Goal: Task Accomplishment & Management: Manage account settings

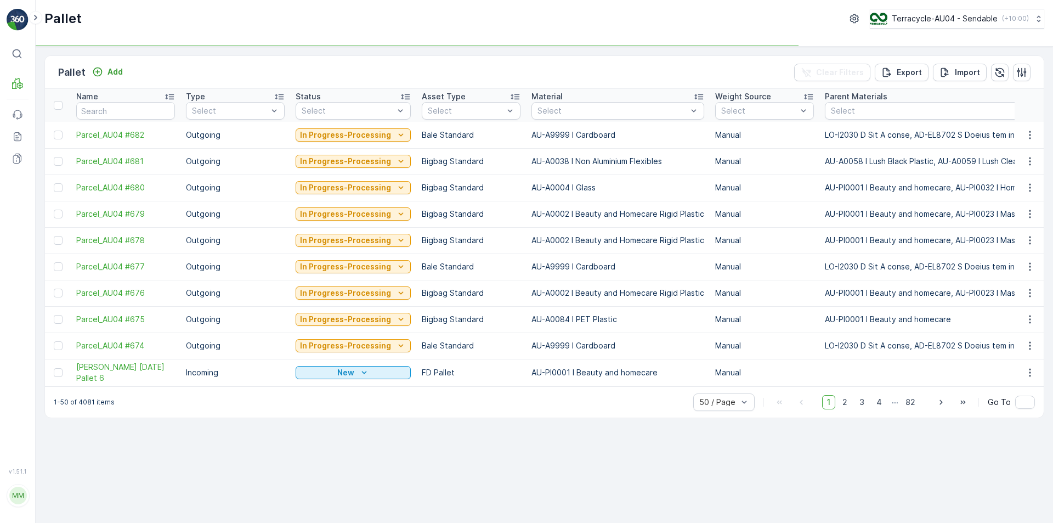
click at [705, 20] on div "Pallet Terracycle-AU04 - Sendable ( +10:00 )" at bounding box center [544, 19] width 1000 height 20
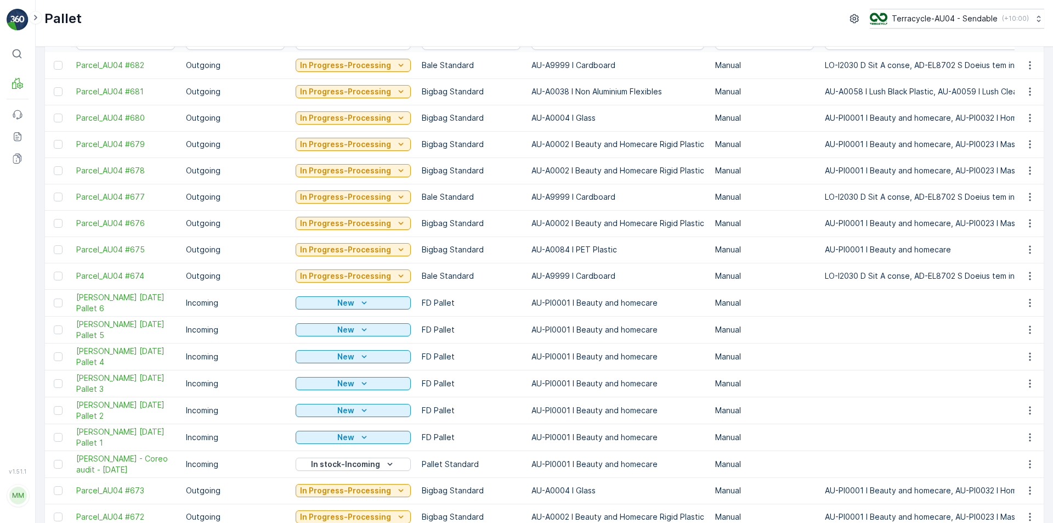
scroll to position [219, 0]
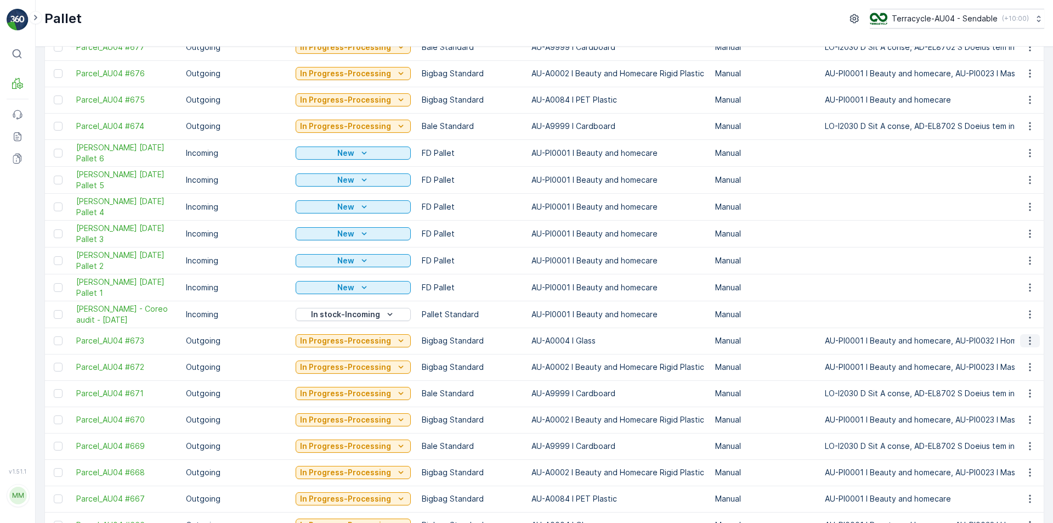
click at [1026, 339] on icon "button" at bounding box center [1029, 340] width 11 height 11
click at [1025, 372] on div "Edit Pallet" at bounding box center [1016, 372] width 72 height 15
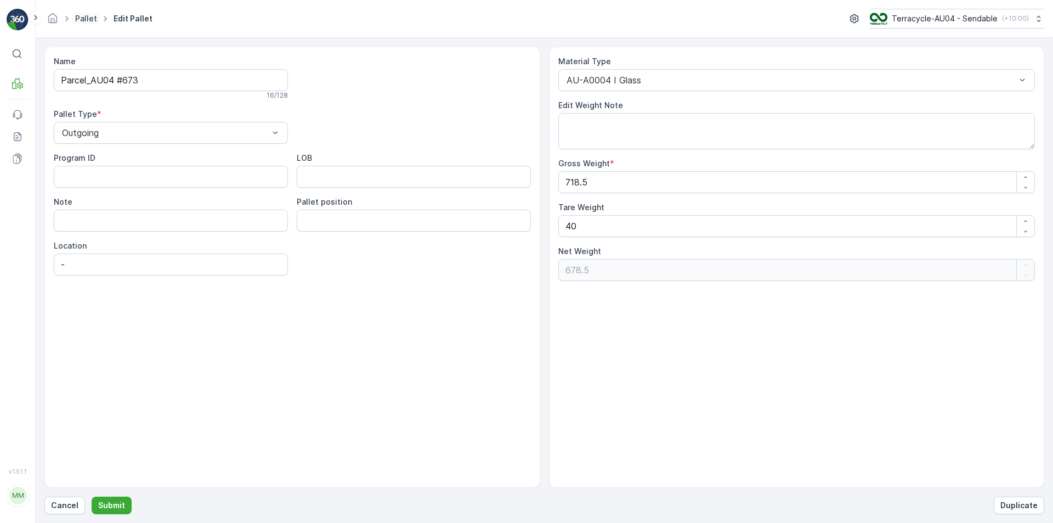
click at [77, 15] on link "Pallet" at bounding box center [86, 18] width 22 height 9
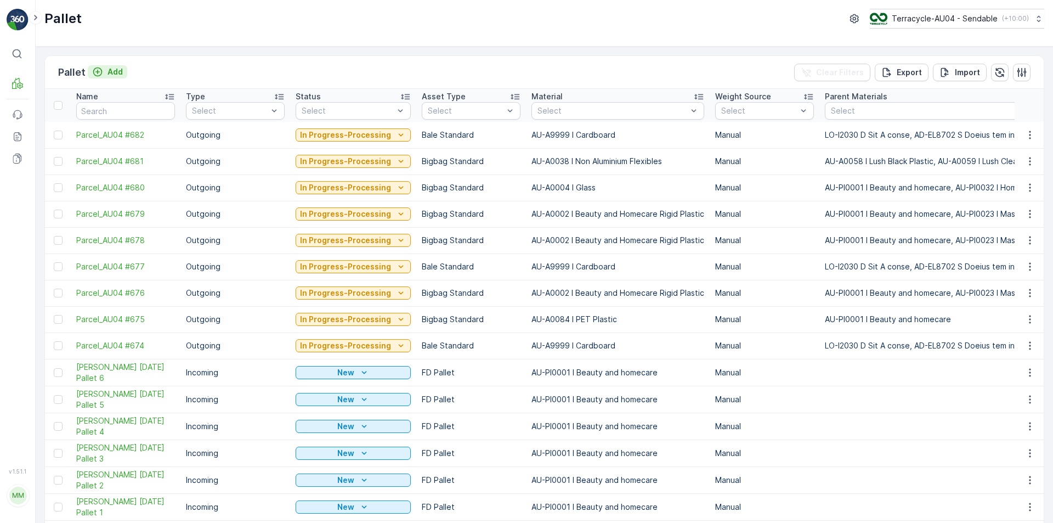
click at [106, 66] on div "Add" at bounding box center [107, 71] width 31 height 11
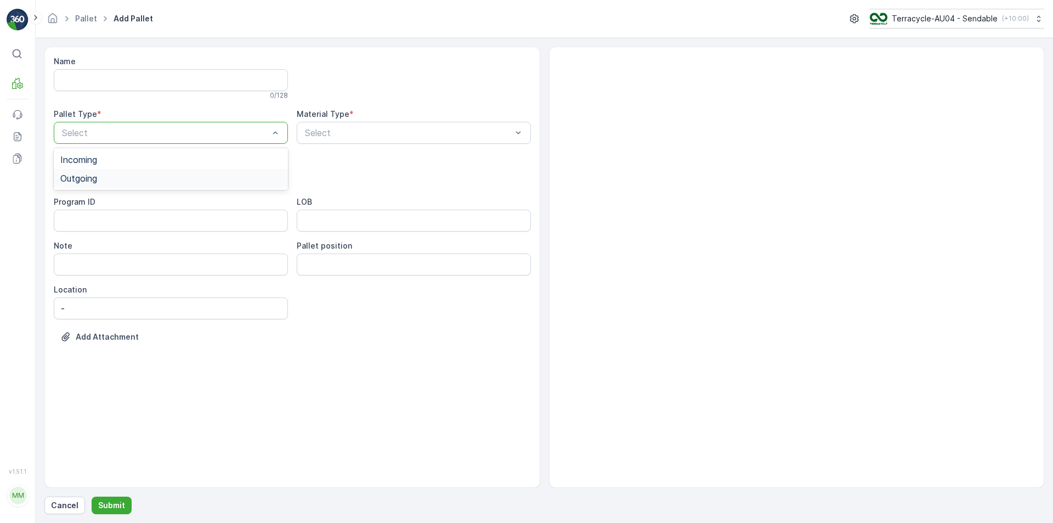
click at [154, 178] on div "Outgoing" at bounding box center [170, 178] width 221 height 10
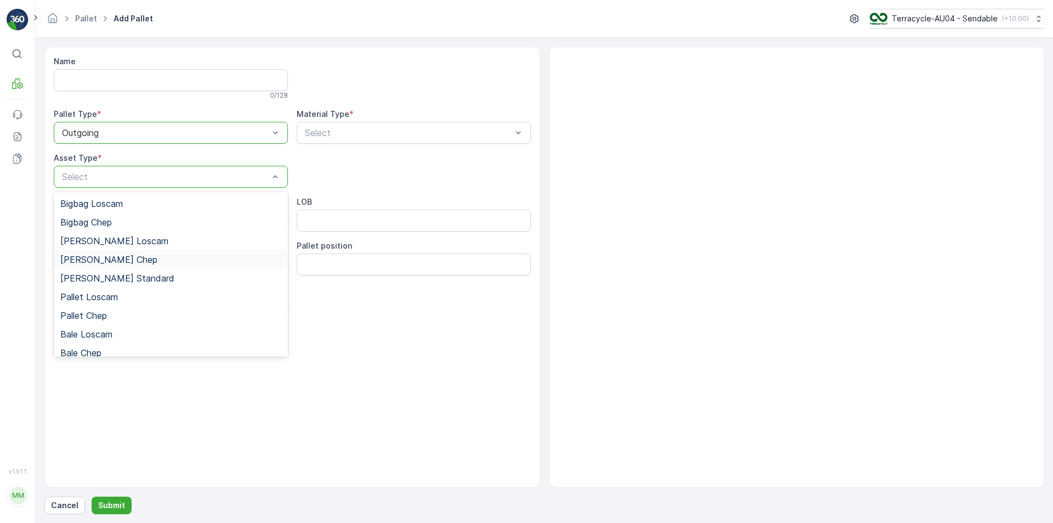
scroll to position [101, 0]
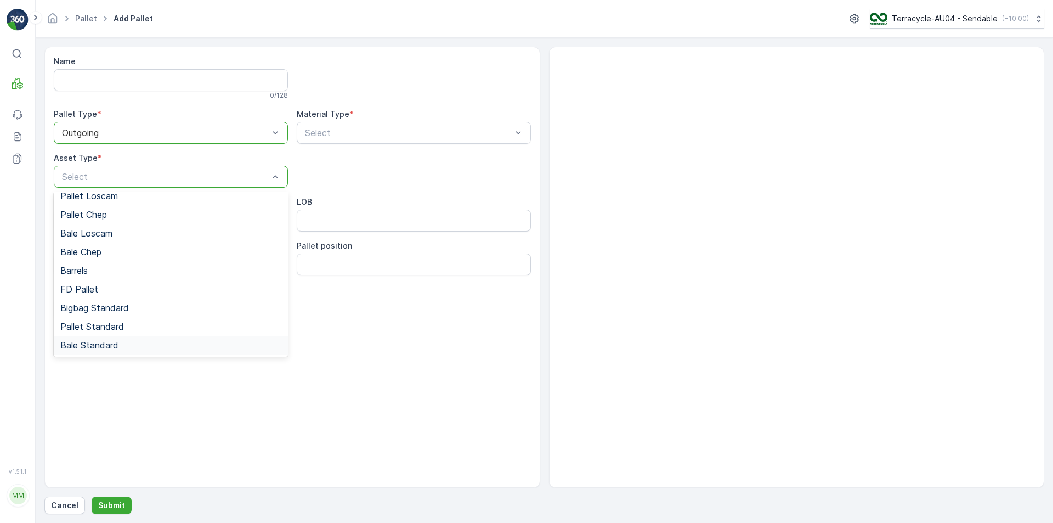
click at [103, 345] on span "Bale Standard" at bounding box center [89, 345] width 58 height 10
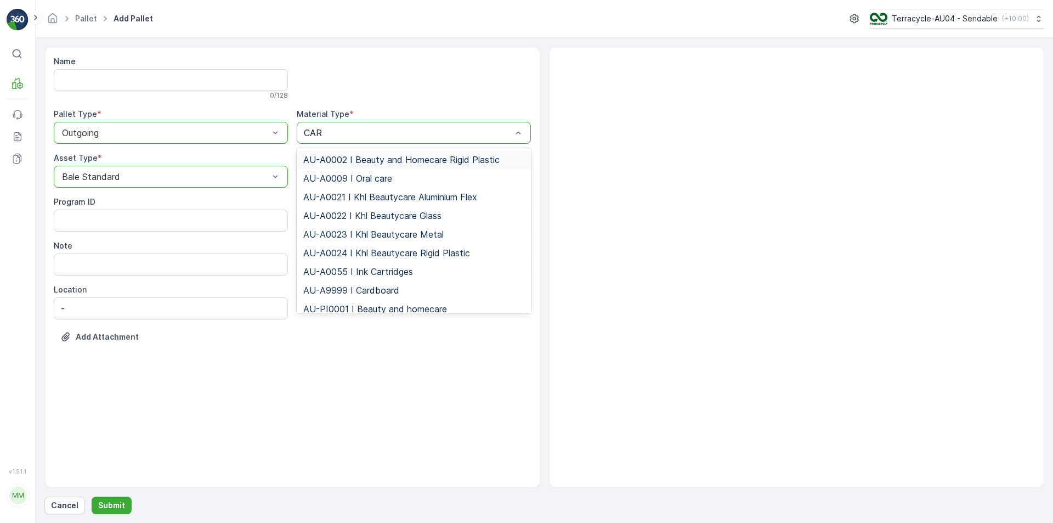
type input "CARD"
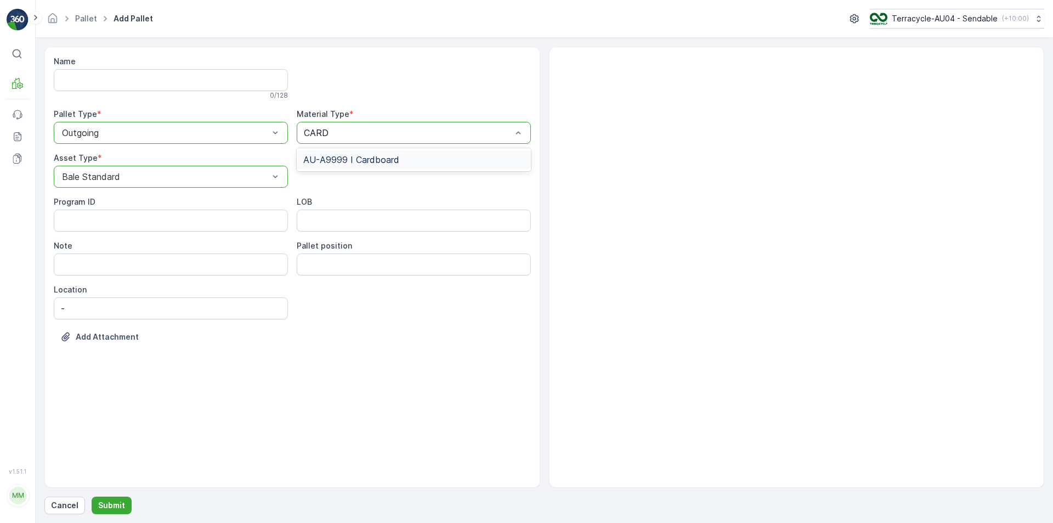
click at [387, 161] on span "AU-A9999 I Cardboard" at bounding box center [351, 160] width 96 height 10
click at [117, 507] on p "Submit" at bounding box center [111, 504] width 27 height 11
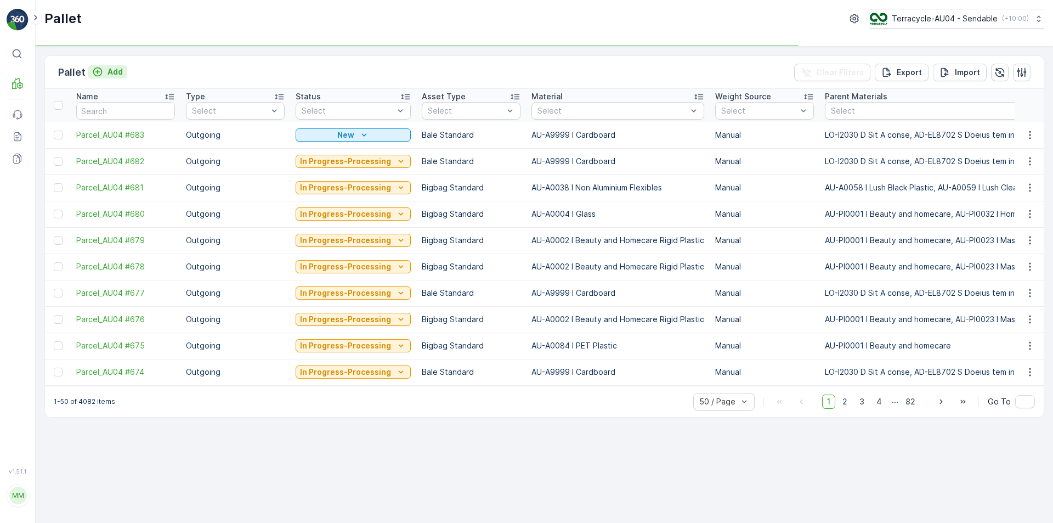
click at [114, 76] on p "Add" at bounding box center [114, 71] width 15 height 11
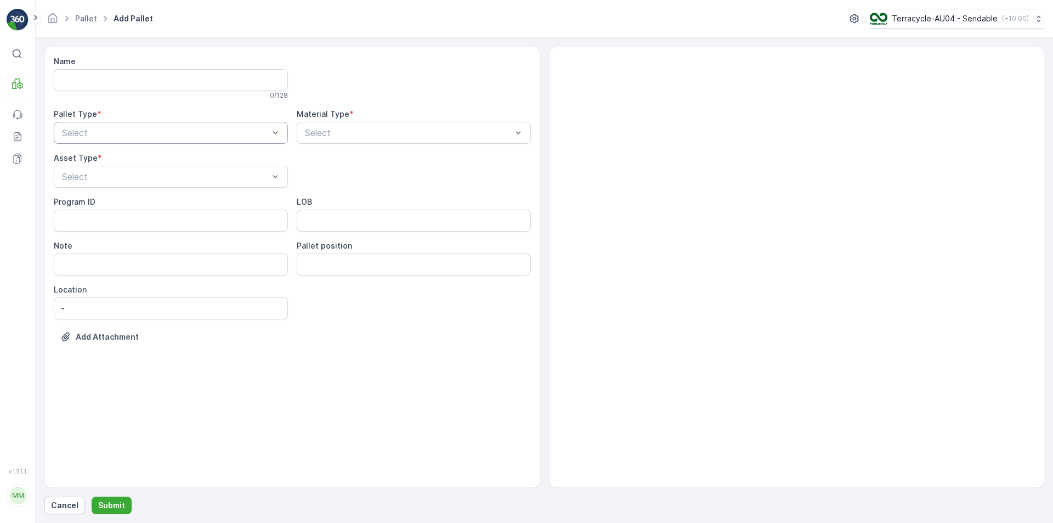
click at [147, 140] on div "Select" at bounding box center [171, 133] width 234 height 22
click at [135, 178] on div "Outgoing" at bounding box center [170, 178] width 221 height 10
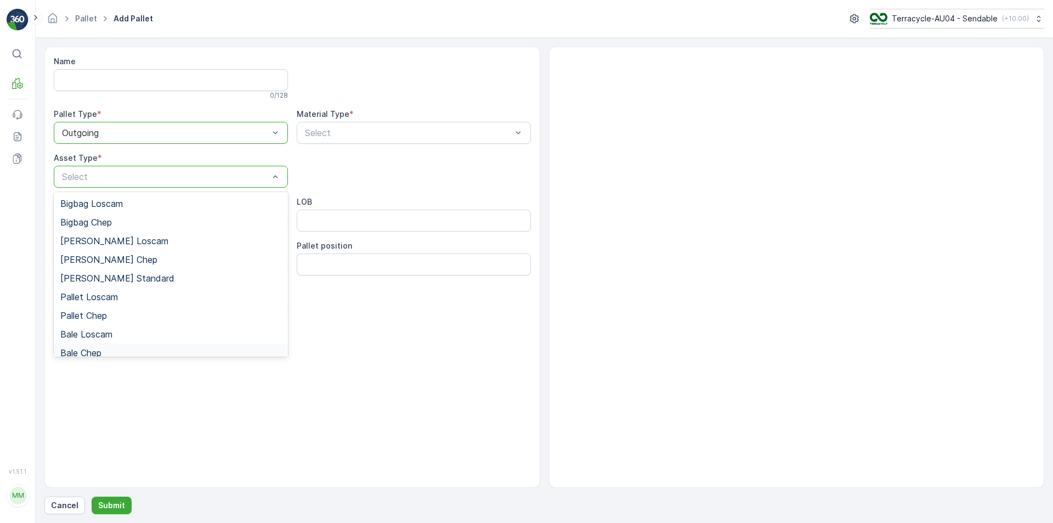
scroll to position [101, 0]
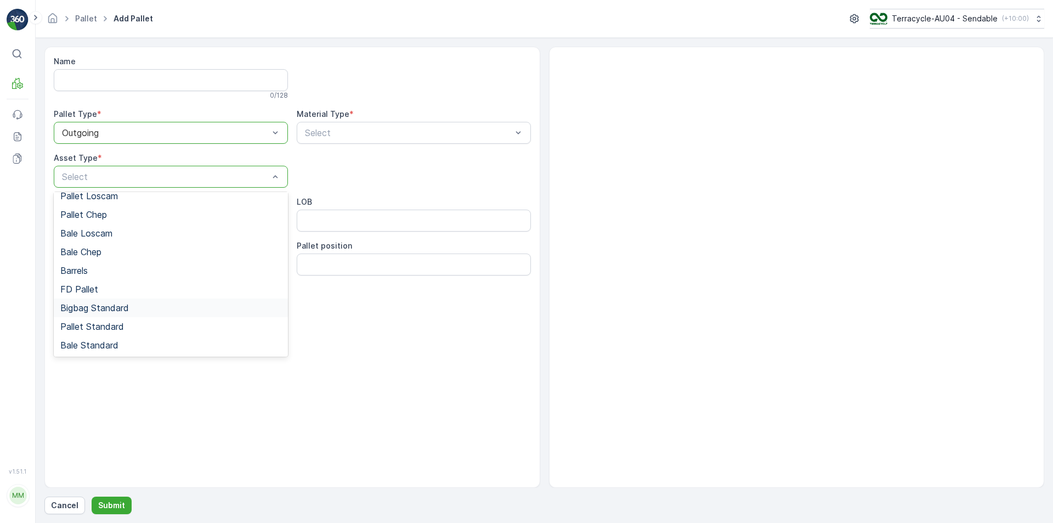
click at [118, 309] on span "Bigbag Standard" at bounding box center [94, 308] width 69 height 10
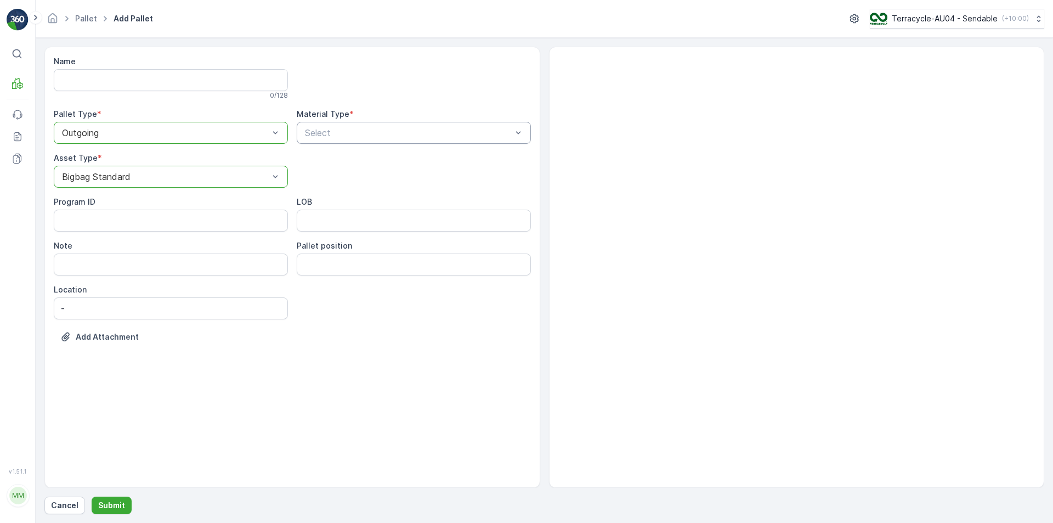
click at [368, 140] on div "Select" at bounding box center [414, 133] width 234 height 22
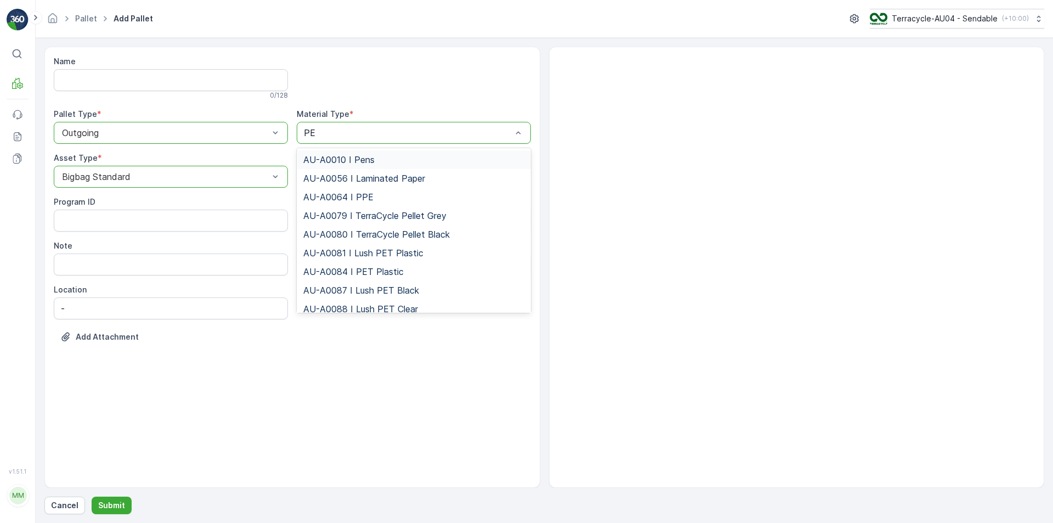
type input "PET"
click at [401, 180] on div "AU-A0084 I PET Plastic" at bounding box center [413, 178] width 221 height 10
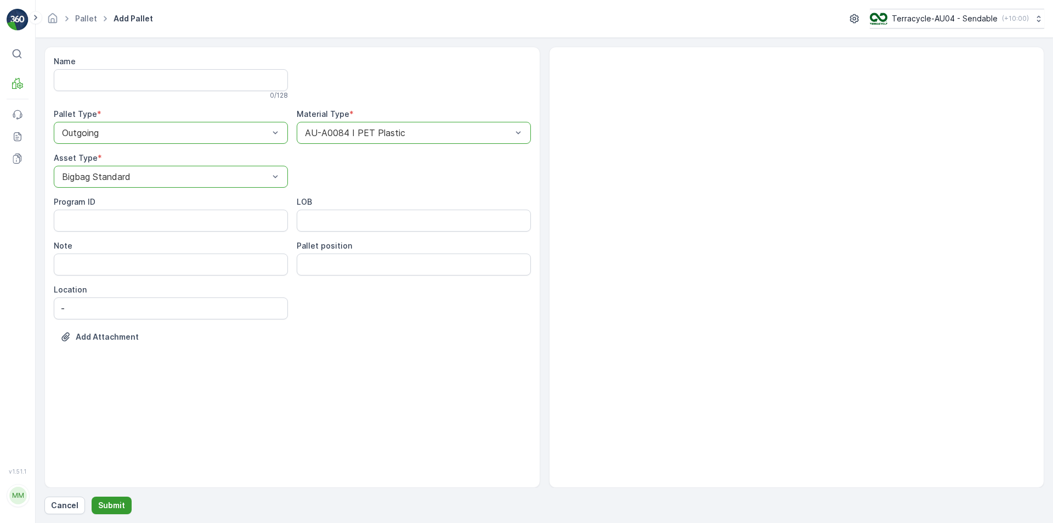
click at [112, 504] on p "Submit" at bounding box center [111, 504] width 27 height 11
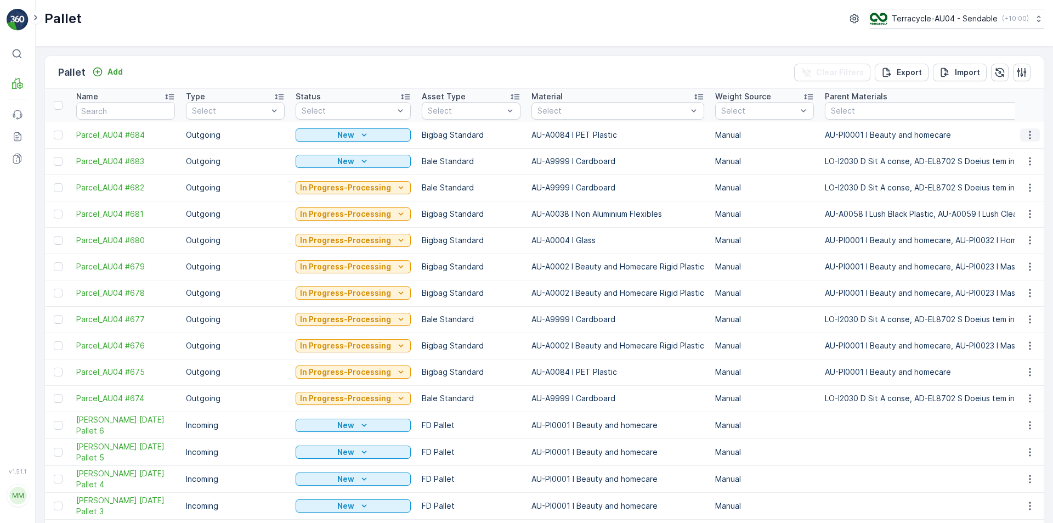
click at [1029, 136] on icon "button" at bounding box center [1029, 134] width 11 height 11
click at [1003, 163] on span "Edit Pallet" at bounding box center [1003, 166] width 37 height 11
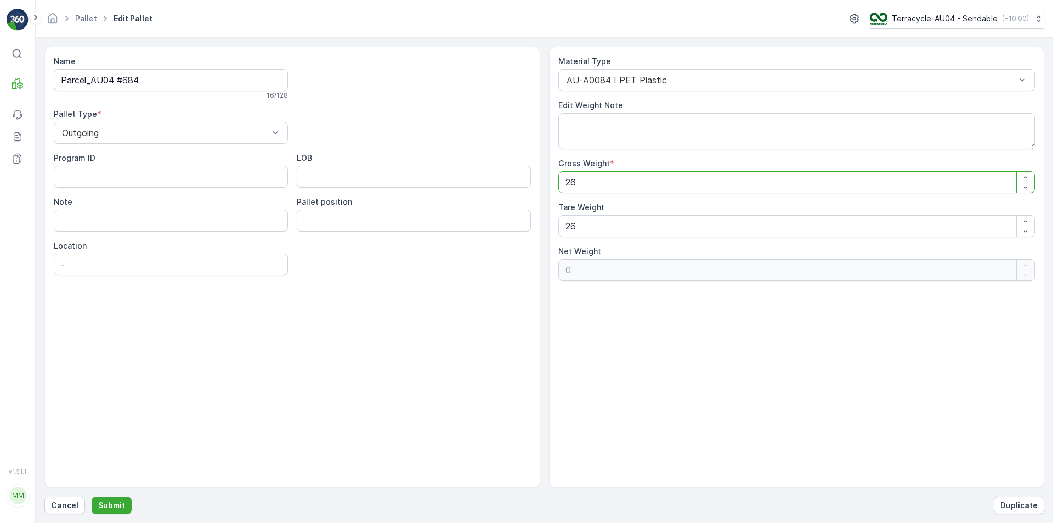
drag, startPoint x: 638, startPoint y: 185, endPoint x: 310, endPoint y: 196, distance: 328.0
click at [310, 196] on div "Name Parcel_AU04 #684 16 / 128 Pallet Type * Outgoing Program ID LOB Note Palle…" at bounding box center [544, 267] width 1000 height 441
type Weight "2"
type Weight "-24"
type Weight "23"
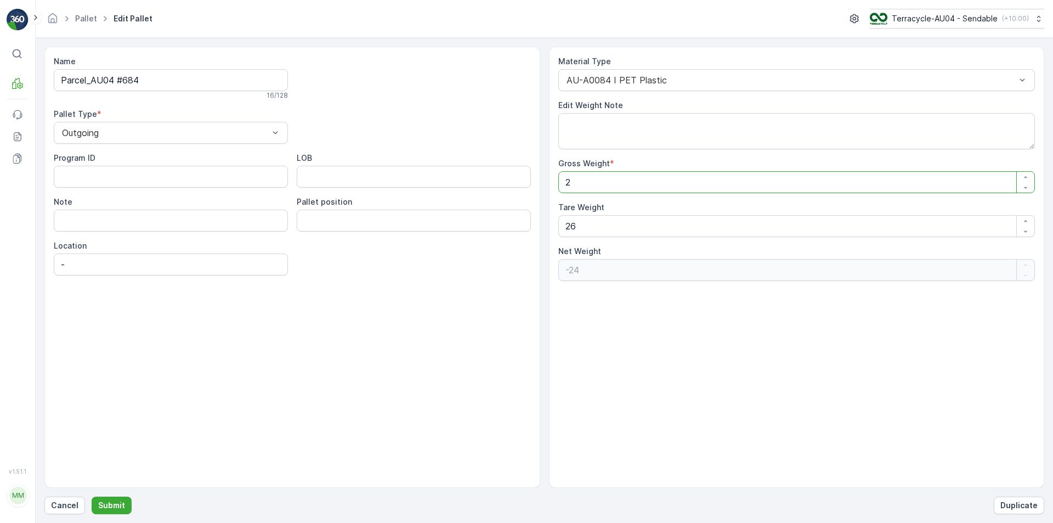
type Weight "-3"
type Weight "23.5"
type Weight "-2.5"
type Weight "23.5"
drag, startPoint x: 597, startPoint y: 232, endPoint x: 211, endPoint y: 232, distance: 385.4
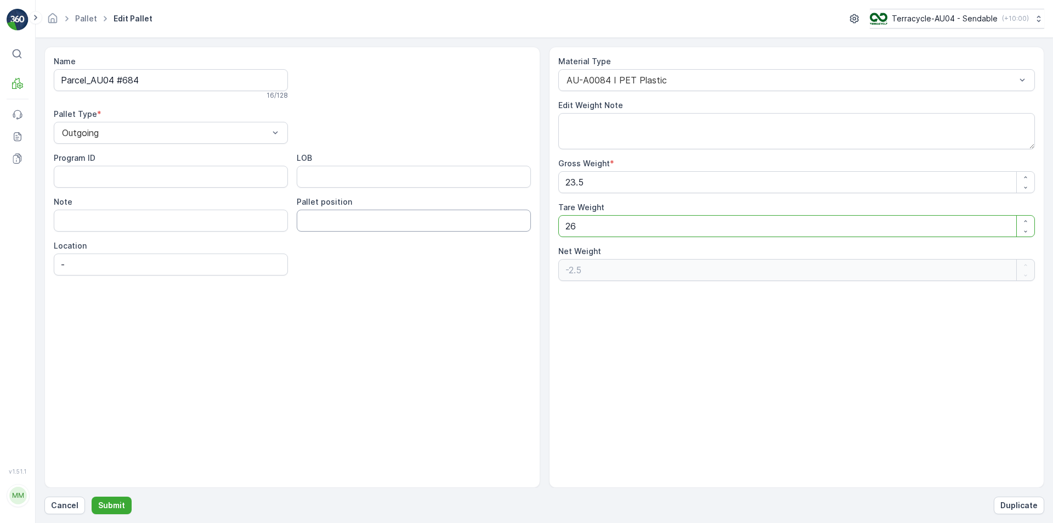
click at [285, 232] on div "Name Parcel_AU04 #684 16 / 128 Pallet Type * Outgoing Program ID LOB Note Palle…" at bounding box center [544, 267] width 1000 height 441
type Weight "2"
type Weight "21.5"
type Weight "23"
type Weight "0.5"
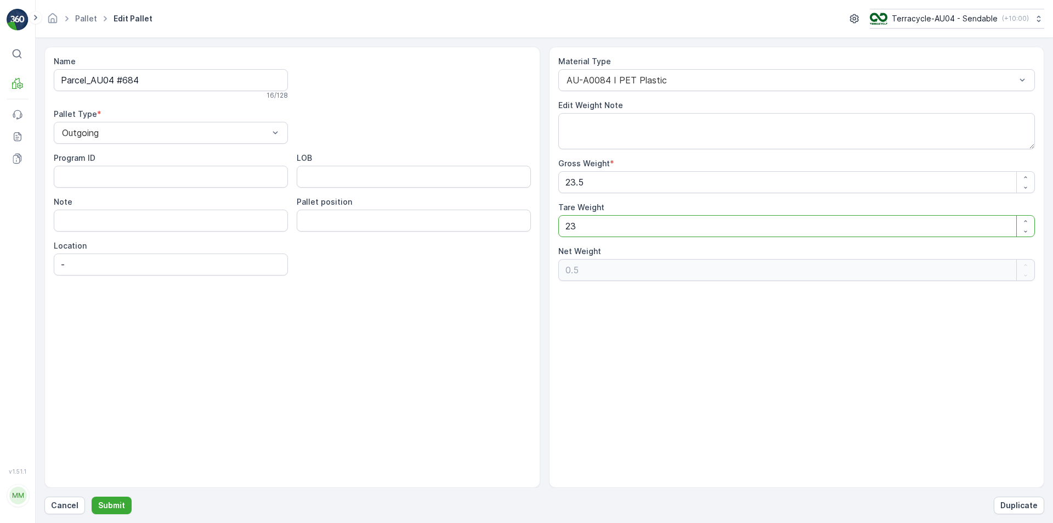
type Weight "230"
type Weight "-206.5"
type Weight "23"
type Weight "0.5"
type Weight "23.54"
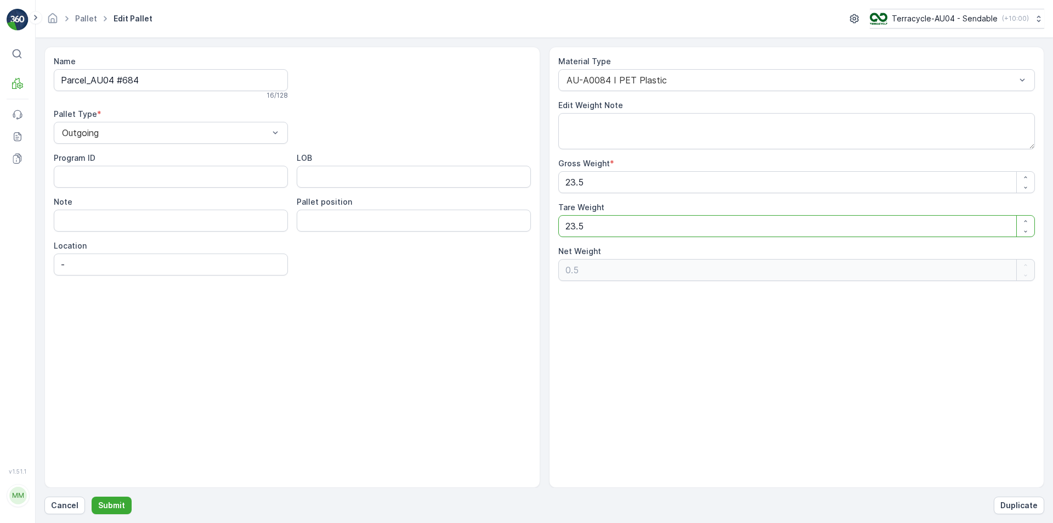
type Weight "-0.04"
type Weight "23.5"
type Weight "0"
type Weight "23.5"
click at [121, 504] on p "Submit" at bounding box center [111, 504] width 27 height 11
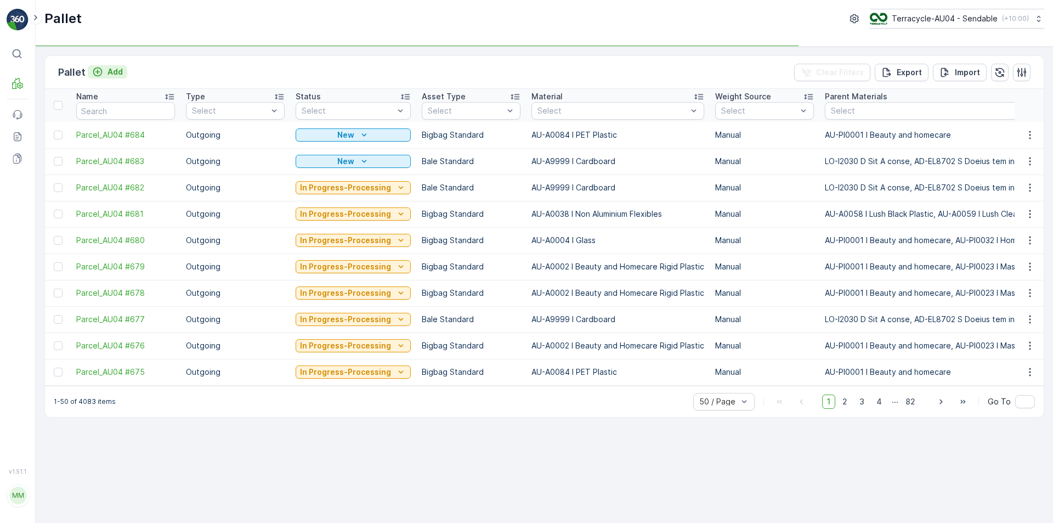
click at [115, 76] on p "Add" at bounding box center [114, 71] width 15 height 11
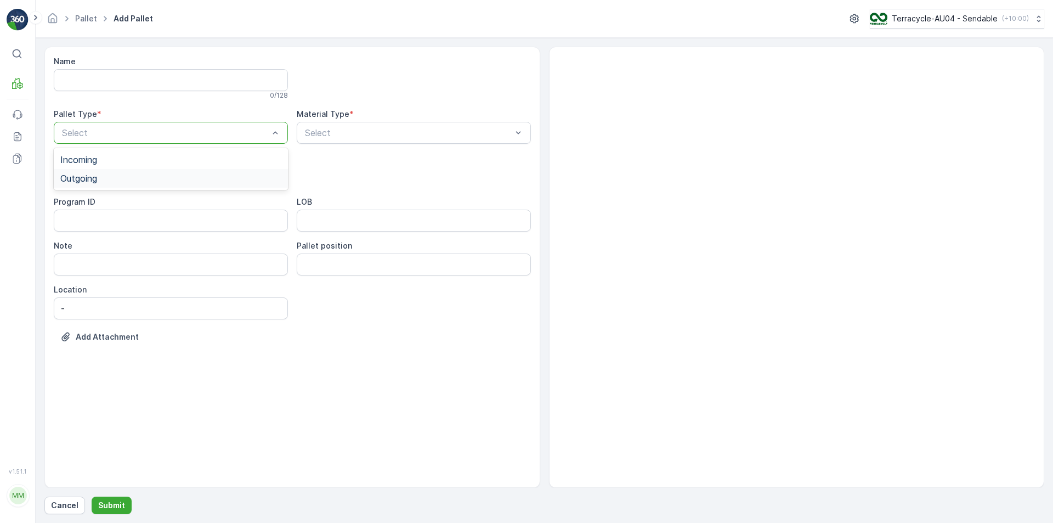
click at [177, 177] on div "Outgoing" at bounding box center [170, 178] width 221 height 10
click at [357, 140] on div "Select" at bounding box center [414, 133] width 234 height 22
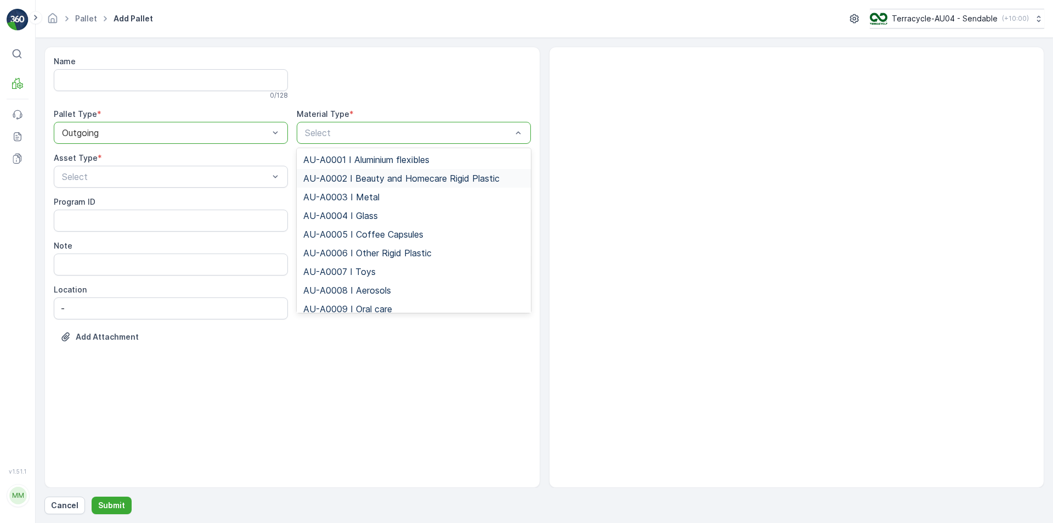
click at [365, 176] on span "AU-A0002 I Beauty and Homecare Rigid Plastic" at bounding box center [401, 178] width 196 height 10
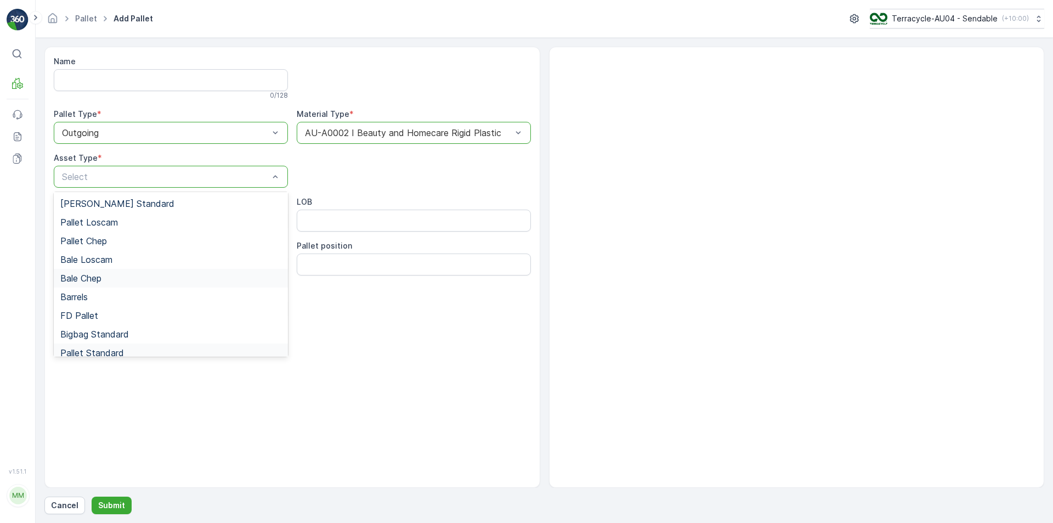
scroll to position [101, 0]
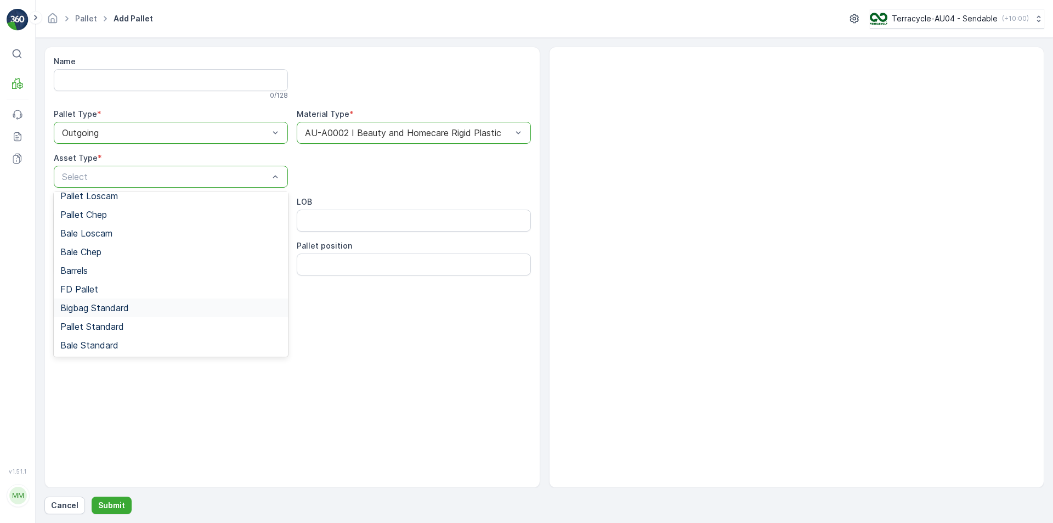
click at [104, 313] on div "Bigbag Standard" at bounding box center [171, 307] width 234 height 19
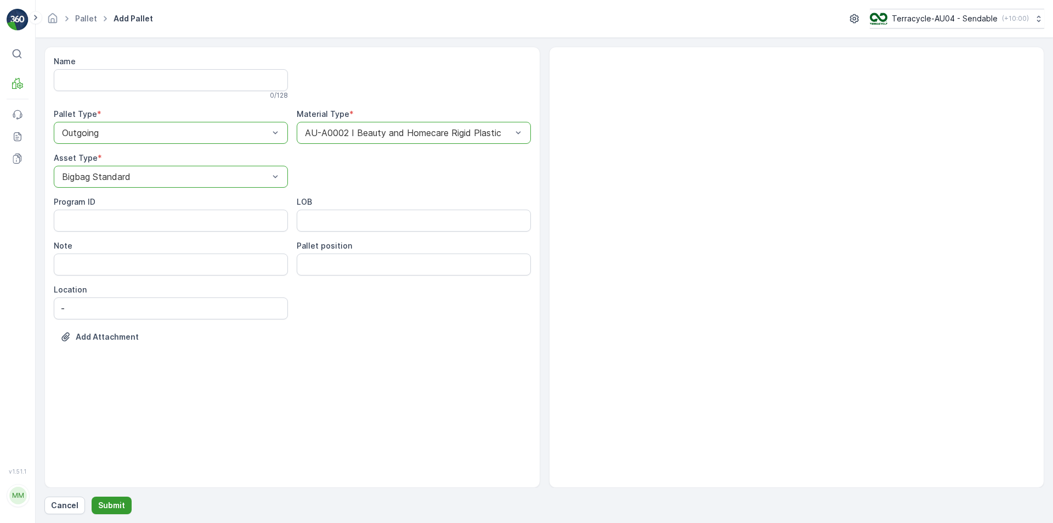
click at [119, 503] on p "Submit" at bounding box center [111, 504] width 27 height 11
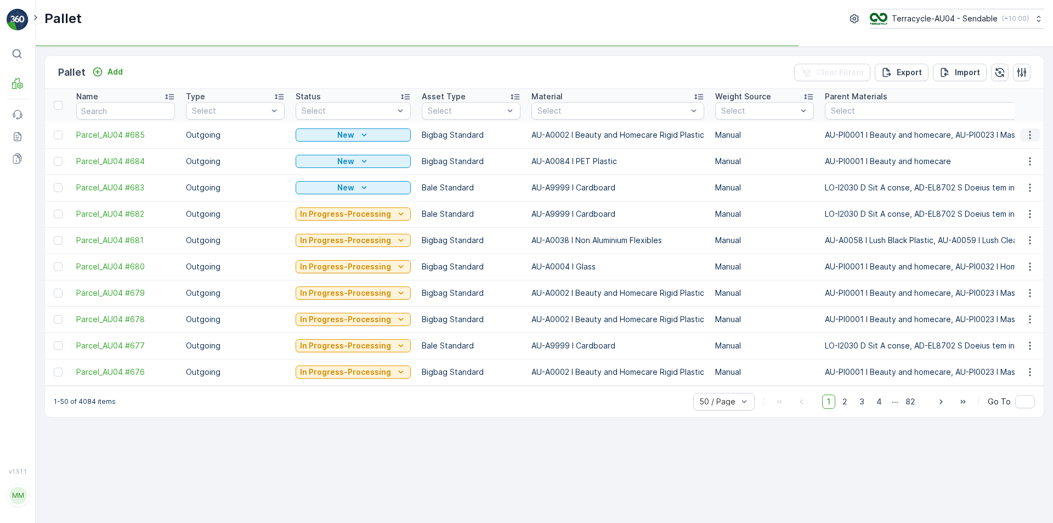
click at [1029, 136] on icon "button" at bounding box center [1029, 134] width 11 height 11
click at [1023, 168] on div "Edit Pallet" at bounding box center [1016, 166] width 72 height 15
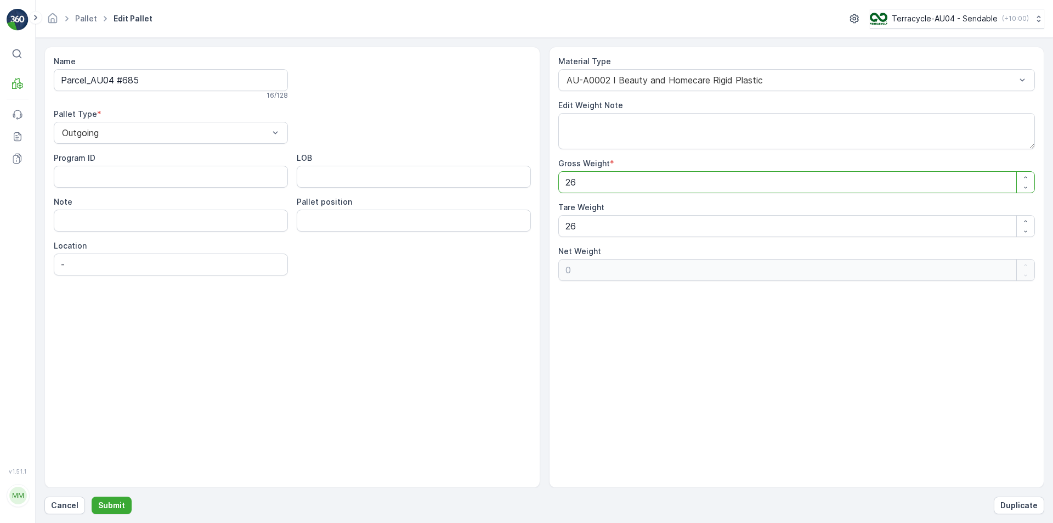
drag, startPoint x: 724, startPoint y: 179, endPoint x: 384, endPoint y: 180, distance: 339.9
click at [384, 180] on div "Name Parcel_AU04 #685 16 / 128 Pallet Type * Outgoing Program ID LOB Note Palle…" at bounding box center [544, 267] width 1000 height 441
type Weight "1"
type Weight "-25"
type Weight "19"
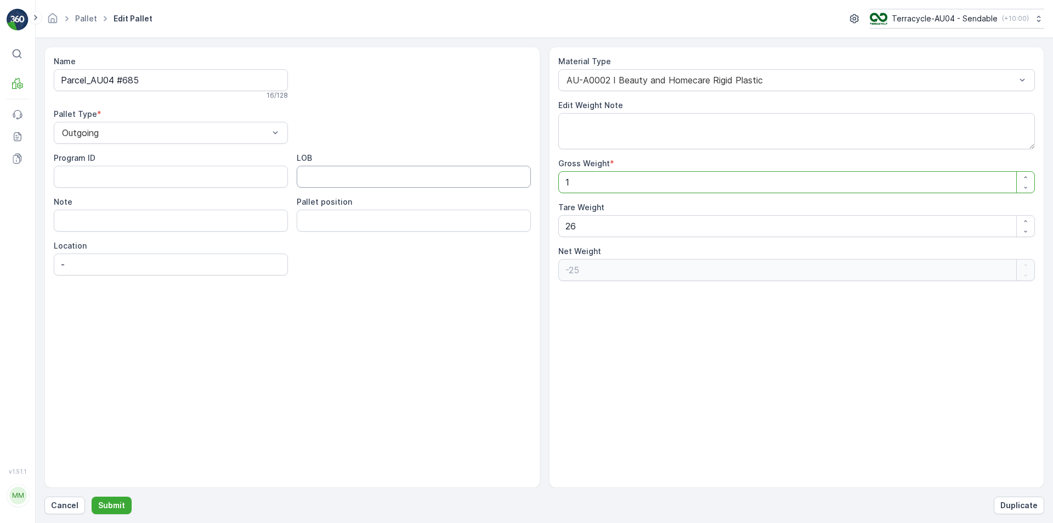
type Weight "-7"
type Weight "19.5"
type Weight "-6.5"
type Weight "19.5"
drag, startPoint x: 656, startPoint y: 229, endPoint x: 0, endPoint y: 258, distance: 656.4
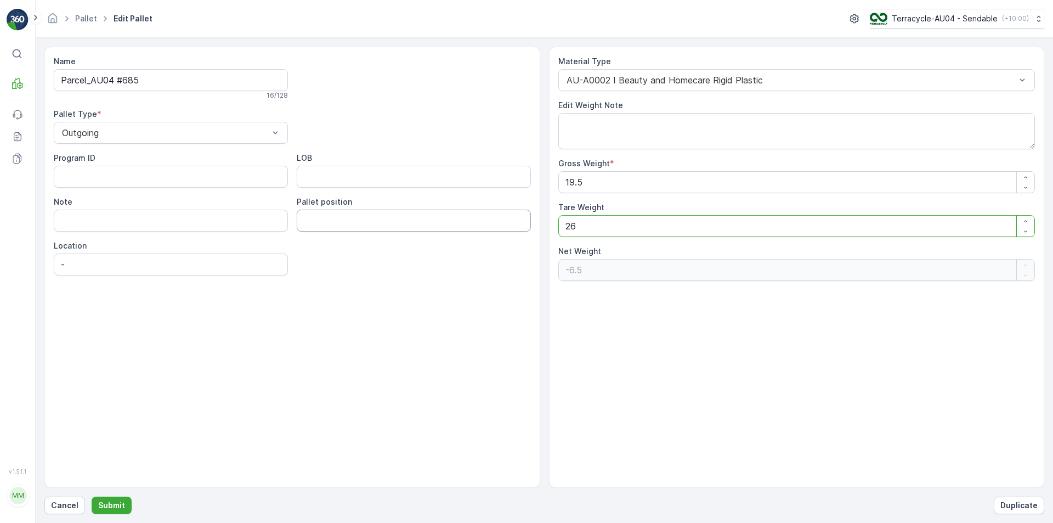
click at [36, 256] on form "Name Parcel_AU04 #685 16 / 128 Pallet Type * Outgoing Program ID LOB Note Palle…" at bounding box center [544, 280] width 1017 height 485
type Weight "1"
type Weight "18.5"
type Weight "19"
type Weight "0.5"
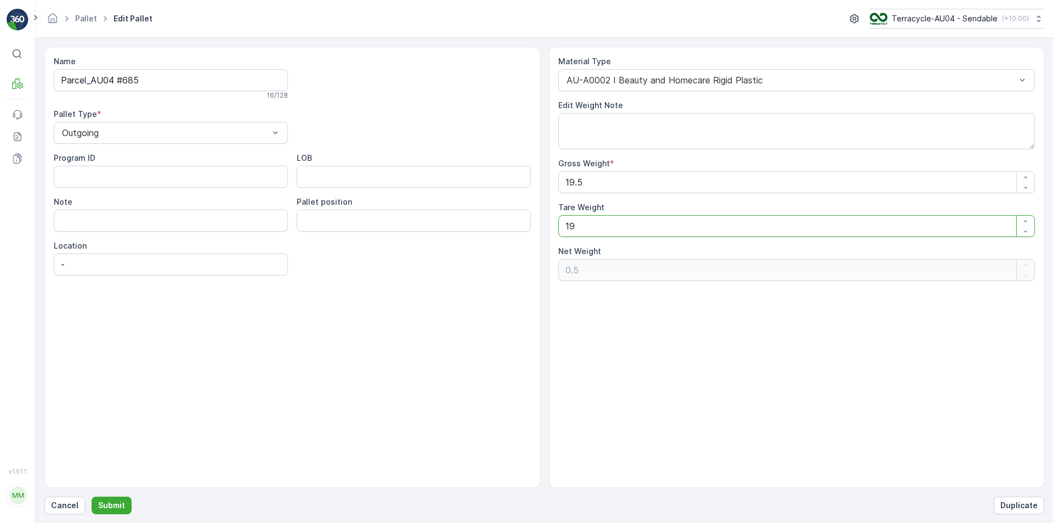
type Weight "19.5"
type Weight "0"
type Weight "19.5"
click at [107, 506] on p "Submit" at bounding box center [111, 504] width 27 height 11
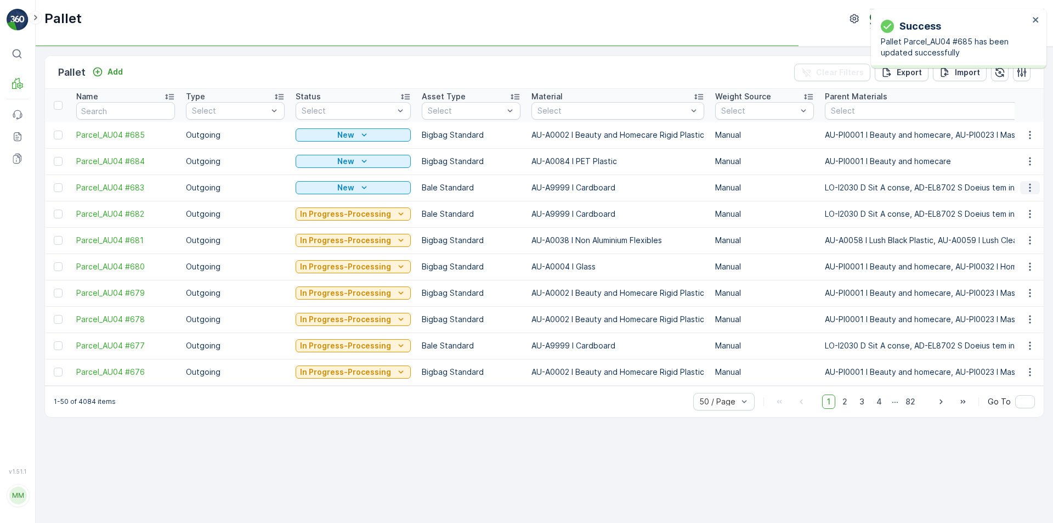
click at [1033, 184] on icon "button" at bounding box center [1029, 187] width 11 height 11
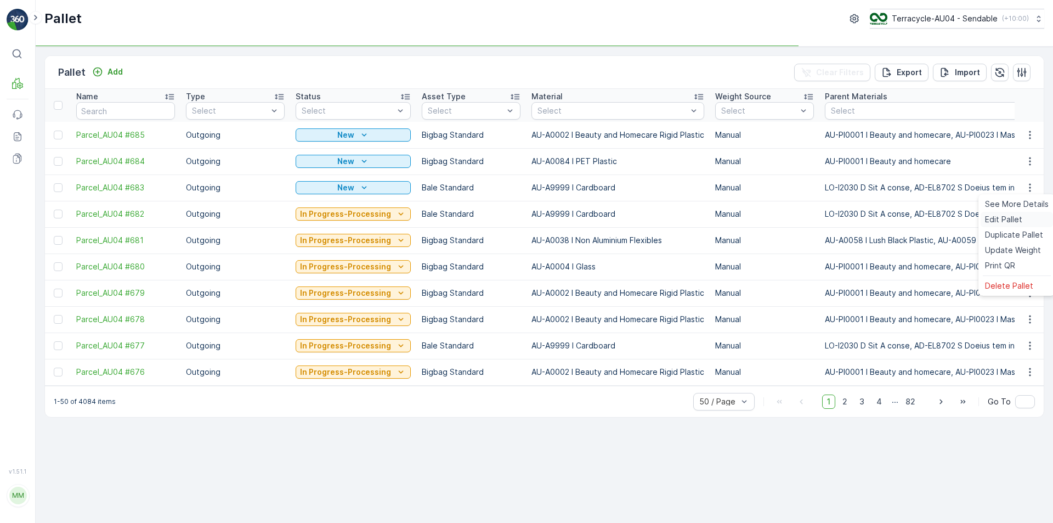
click at [1009, 219] on span "Edit Pallet" at bounding box center [1003, 219] width 37 height 11
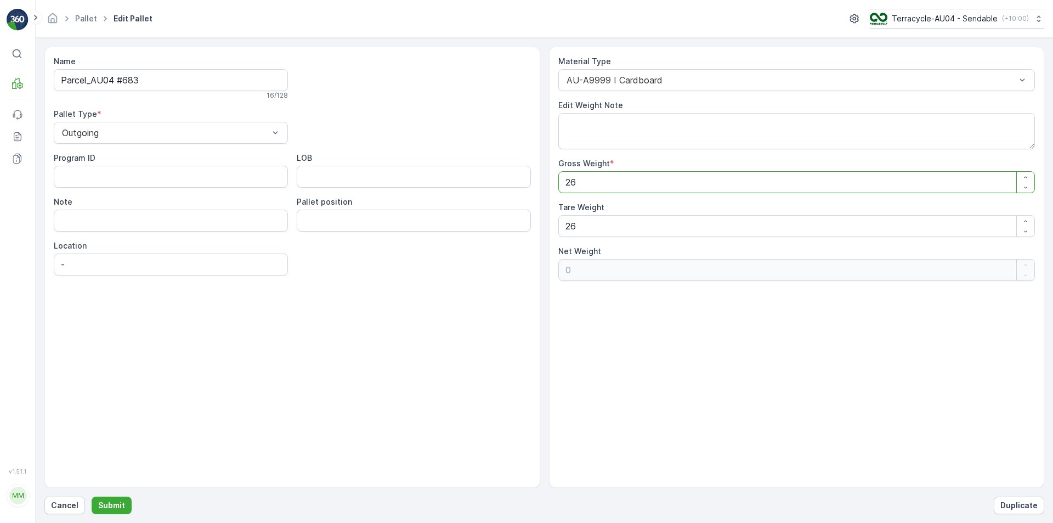
drag, startPoint x: 617, startPoint y: 185, endPoint x: 276, endPoint y: 192, distance: 341.1
click at [394, 187] on div "Name Parcel_AU04 #683 16 / 128 Pallet Type * Outgoing Program ID LOB Note Palle…" at bounding box center [544, 267] width 1000 height 441
type Weight "6"
type Weight "-20"
type Weight "62"
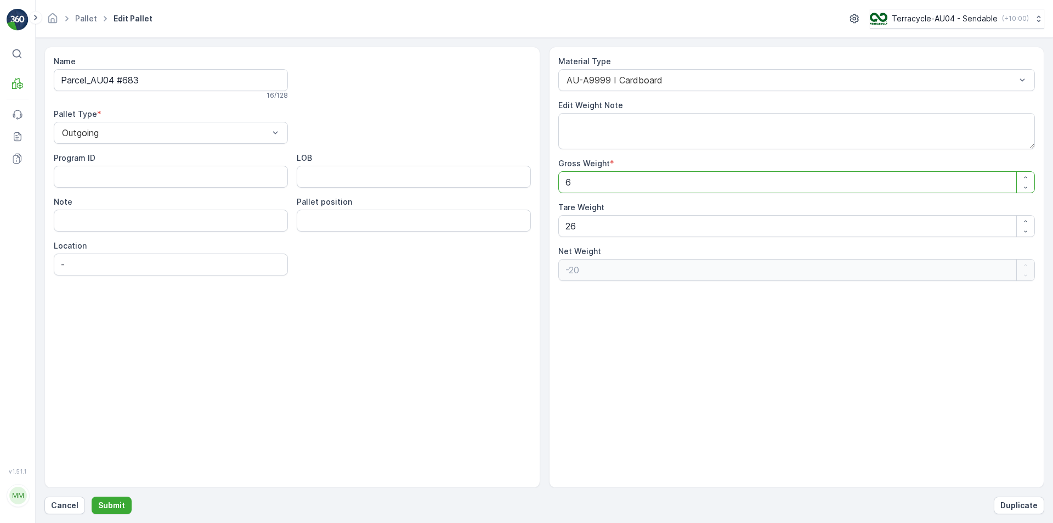
type Weight "36"
type Weight "62"
drag, startPoint x: 629, startPoint y: 235, endPoint x: 149, endPoint y: 258, distance: 480.9
click at [235, 249] on div "Name Parcel_AU04 #683 16 / 128 Pallet Type * Outgoing Program ID LOB Note Palle…" at bounding box center [544, 267] width 1000 height 441
type Weight "5"
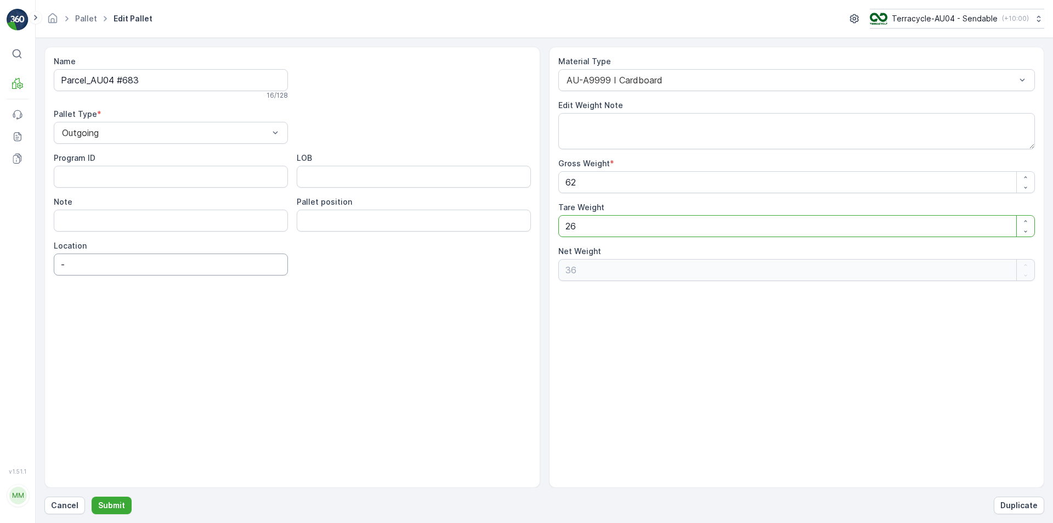
type Weight "57"
type Weight "0"
type Weight "3"
type Weight "59"
type Weight "36"
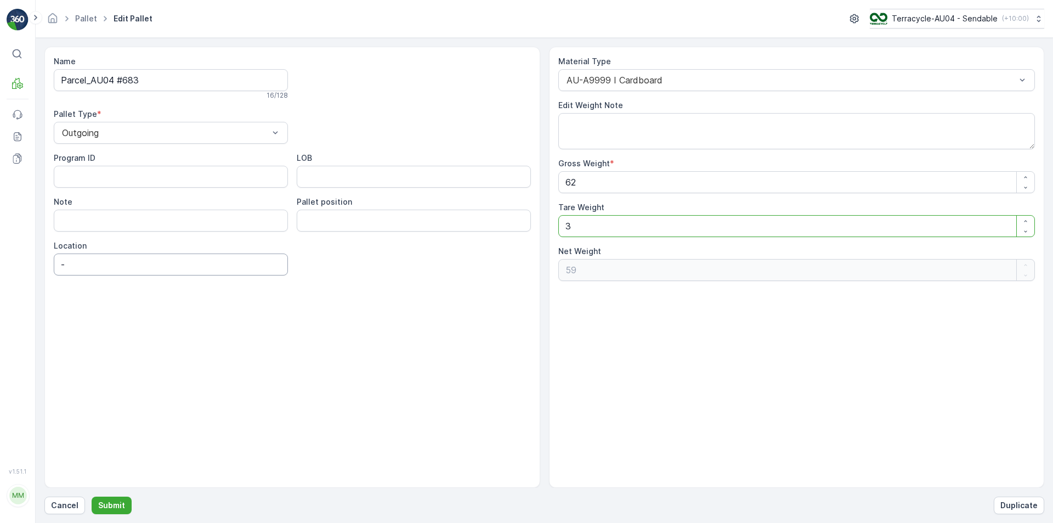
type Weight "26"
type Weight "3"
type Weight "59"
type Weight "0"
type Weight "6"
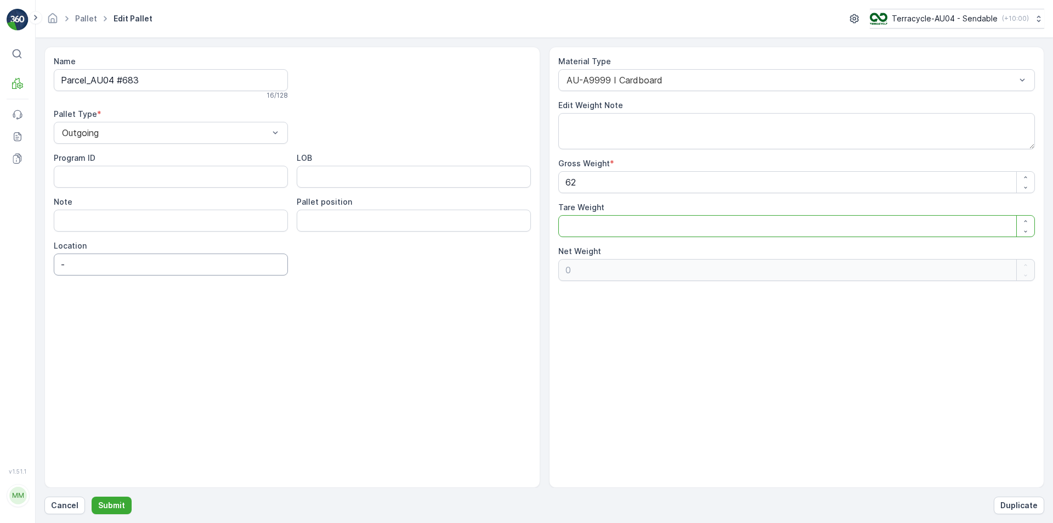
type Weight "56"
type Weight "62"
type Weight "0"
type Weight "62"
click at [126, 501] on button "Submit" at bounding box center [112, 505] width 40 height 18
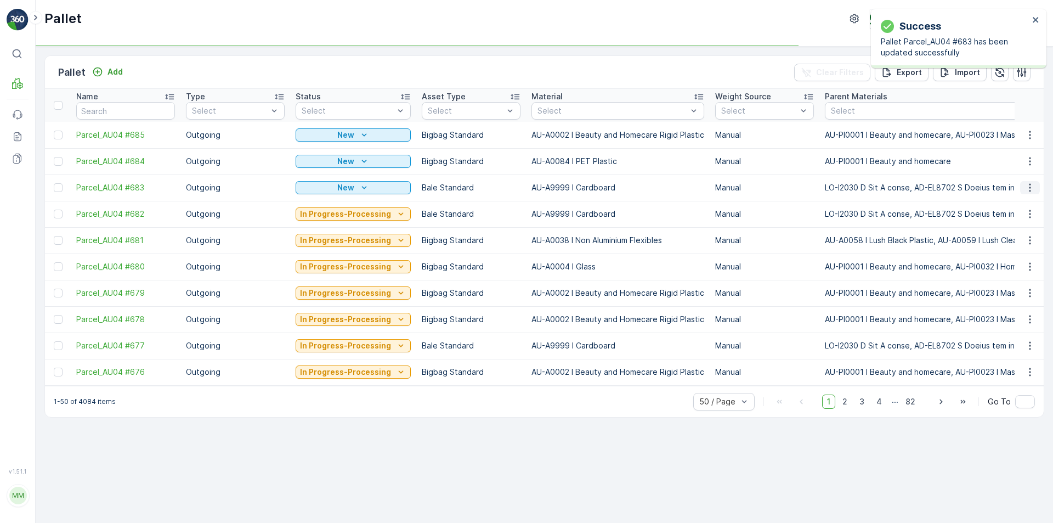
click at [1034, 193] on button "button" at bounding box center [1030, 187] width 20 height 13
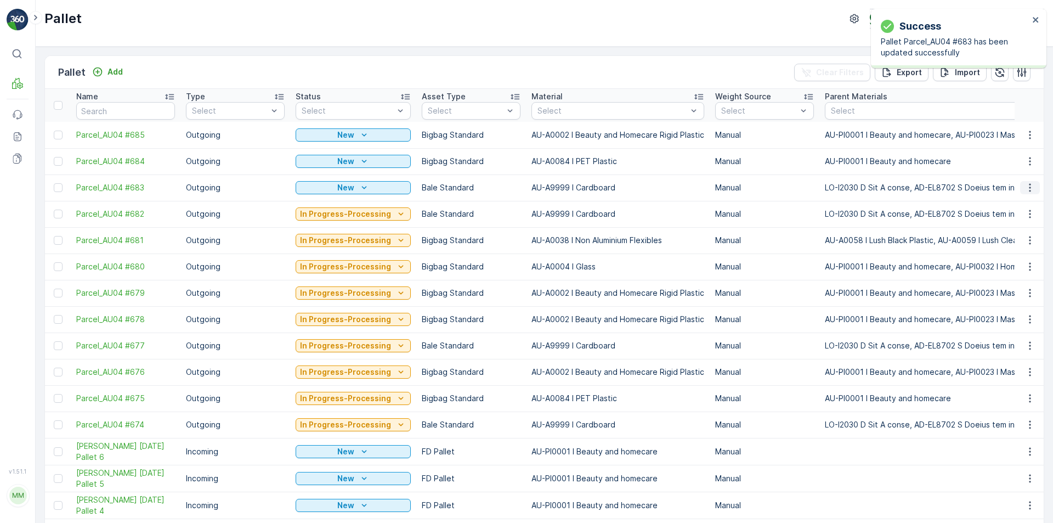
click at [1026, 184] on icon "button" at bounding box center [1029, 187] width 11 height 11
click at [1007, 267] on span "Print QR" at bounding box center [1000, 265] width 30 height 11
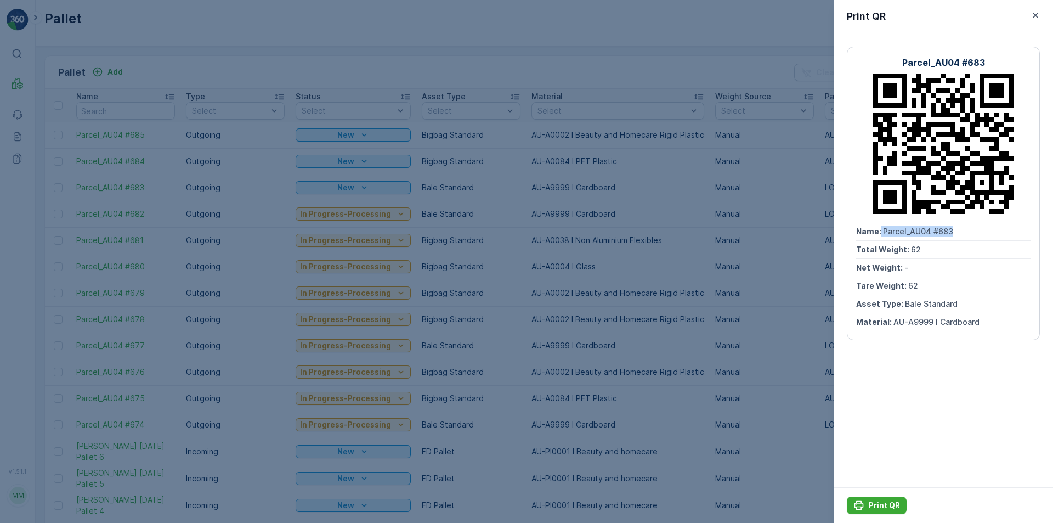
drag, startPoint x: 879, startPoint y: 232, endPoint x: 974, endPoint y: 230, distance: 94.9
click at [974, 230] on div "Name : Parcel_AU04 #683" at bounding box center [943, 232] width 174 height 18
copy div "Parcel_AU04 #683"
click at [876, 507] on p "Print QR" at bounding box center [883, 504] width 31 height 11
click at [1038, 14] on icon "button" at bounding box center [1035, 15] width 11 height 11
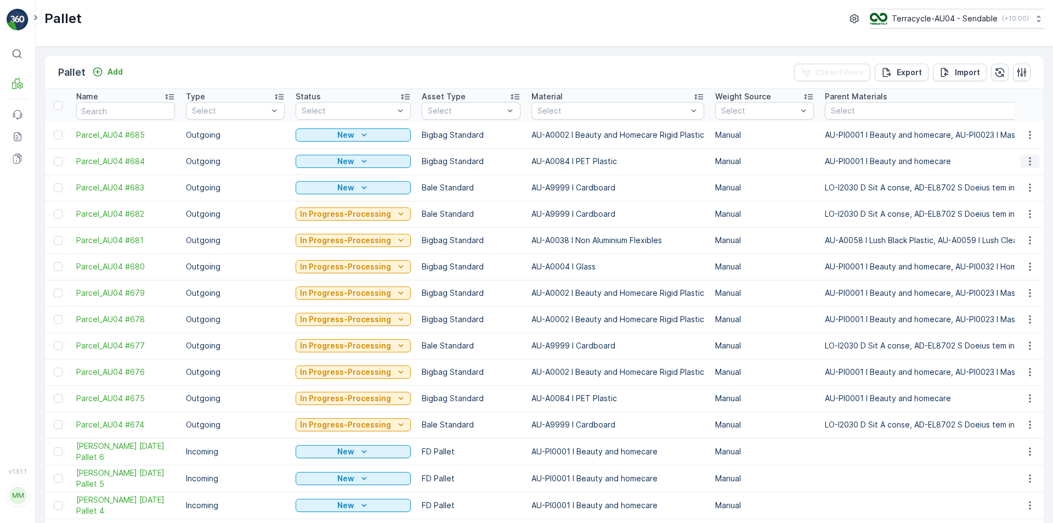
click at [1029, 160] on icon "button" at bounding box center [1029, 161] width 11 height 11
click at [1002, 241] on span "Print QR" at bounding box center [1000, 239] width 30 height 11
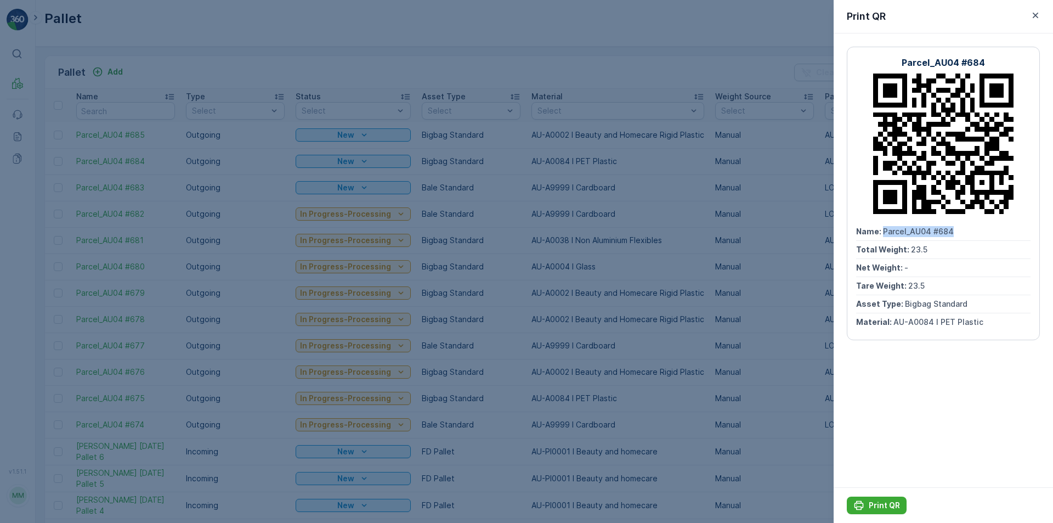
drag, startPoint x: 881, startPoint y: 228, endPoint x: 964, endPoint y: 219, distance: 83.8
click at [964, 219] on div "Parcel_AU04 #684 Name : Parcel_AU04 #684 Total Weight : 23.5 Net Weight : - Tar…" at bounding box center [943, 193] width 193 height 293
copy span "Parcel_AU04 #684"
click at [884, 498] on button "Print QR" at bounding box center [877, 505] width 60 height 18
drag, startPoint x: 1032, startPoint y: 11, endPoint x: 753, endPoint y: 144, distance: 309.0
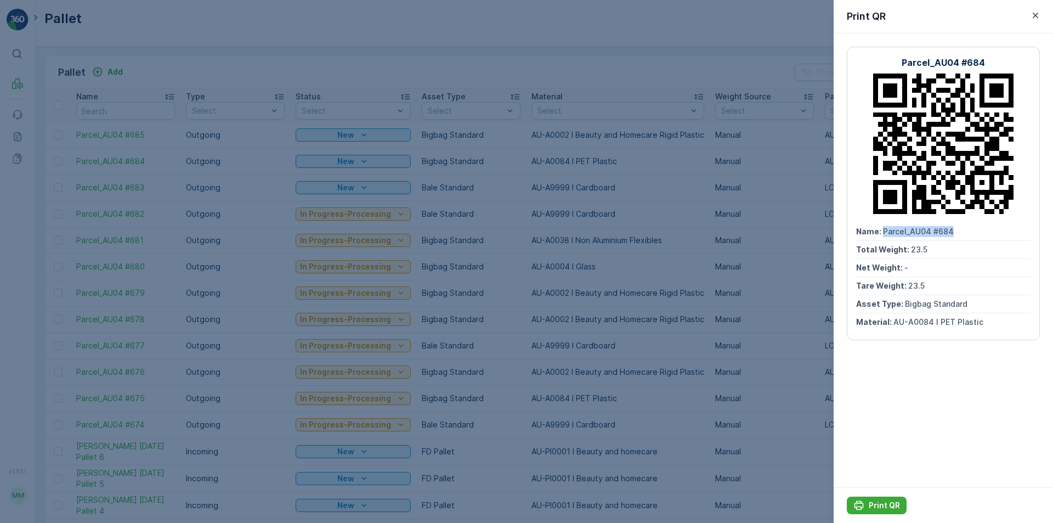
click at [1032, 12] on icon "button" at bounding box center [1035, 15] width 11 height 11
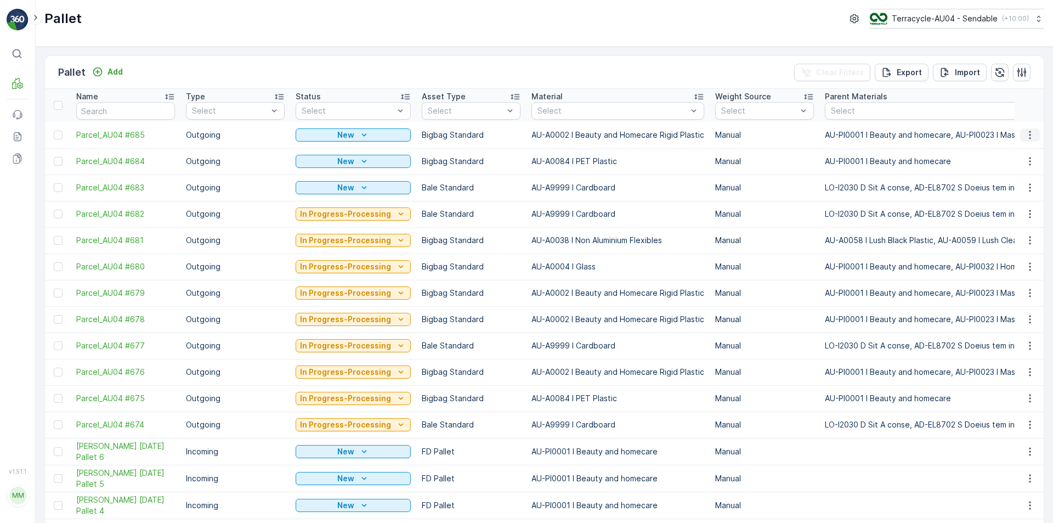
click at [1024, 133] on icon "button" at bounding box center [1029, 134] width 11 height 11
click at [1004, 209] on span "Print QR" at bounding box center [1000, 212] width 30 height 11
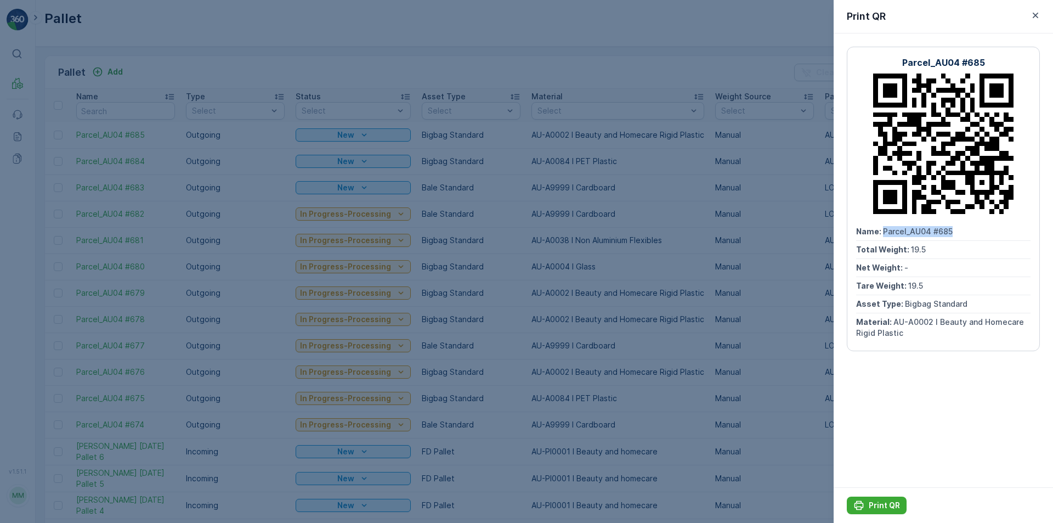
drag, startPoint x: 882, startPoint y: 229, endPoint x: 966, endPoint y: 219, distance: 83.9
click at [966, 219] on div "Parcel_AU04 #685 Name : Parcel_AU04 #685 Total Weight : 19.5 Net Weight : - Tar…" at bounding box center [943, 199] width 193 height 304
copy span "Parcel_AU04 #685"
click at [876, 498] on button "Print QR" at bounding box center [877, 505] width 60 height 18
